Goal: Transaction & Acquisition: Purchase product/service

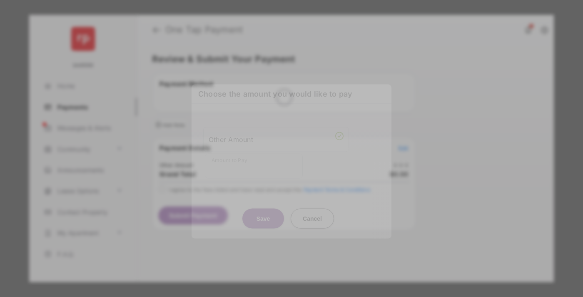
click at [276, 133] on div "Other Amount" at bounding box center [276, 139] width 135 height 14
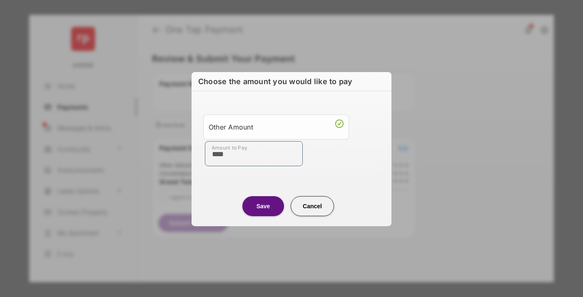
type input "****"
click at [263, 206] on button "Save" at bounding box center [263, 206] width 42 height 20
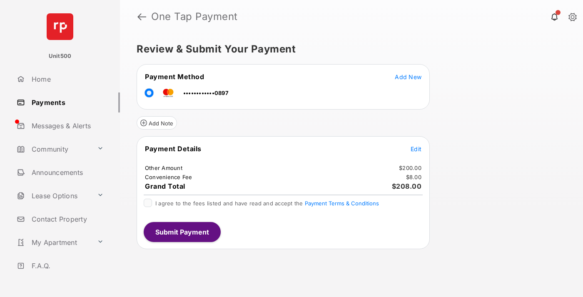
click at [416, 149] on span "Edit" at bounding box center [415, 148] width 11 height 7
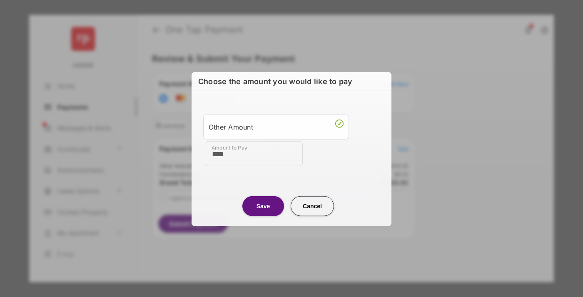
click at [263, 205] on button "Save" at bounding box center [263, 206] width 42 height 20
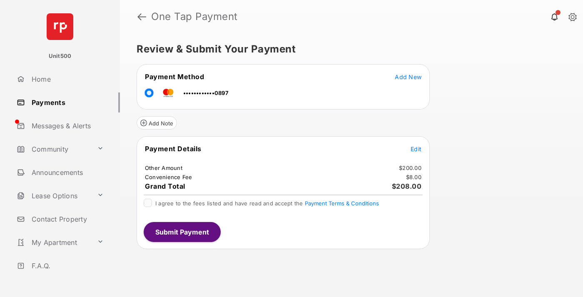
click at [181, 231] on button "Submit Payment" at bounding box center [182, 232] width 77 height 20
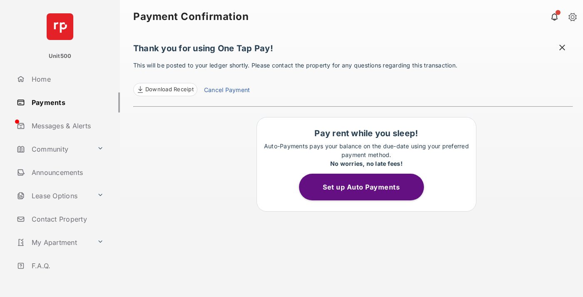
click at [562, 48] on span at bounding box center [562, 48] width 8 height 10
